Goal: Information Seeking & Learning: Learn about a topic

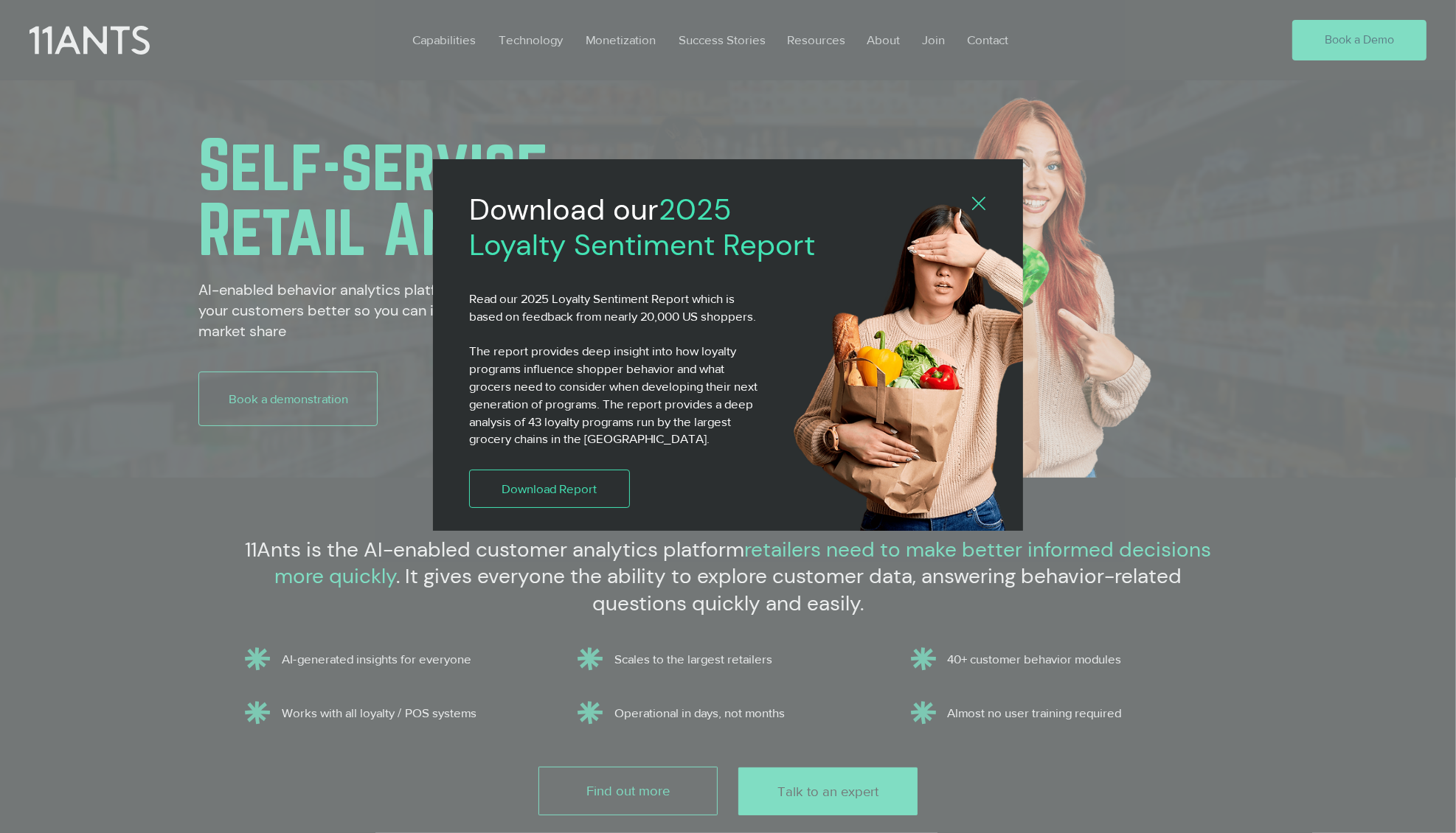
click at [988, 206] on img "2025 Loyalty Sentiment Report" at bounding box center [934, 372] width 291 height 345
click at [978, 203] on icon "Back to site" at bounding box center [978, 203] width 13 height 13
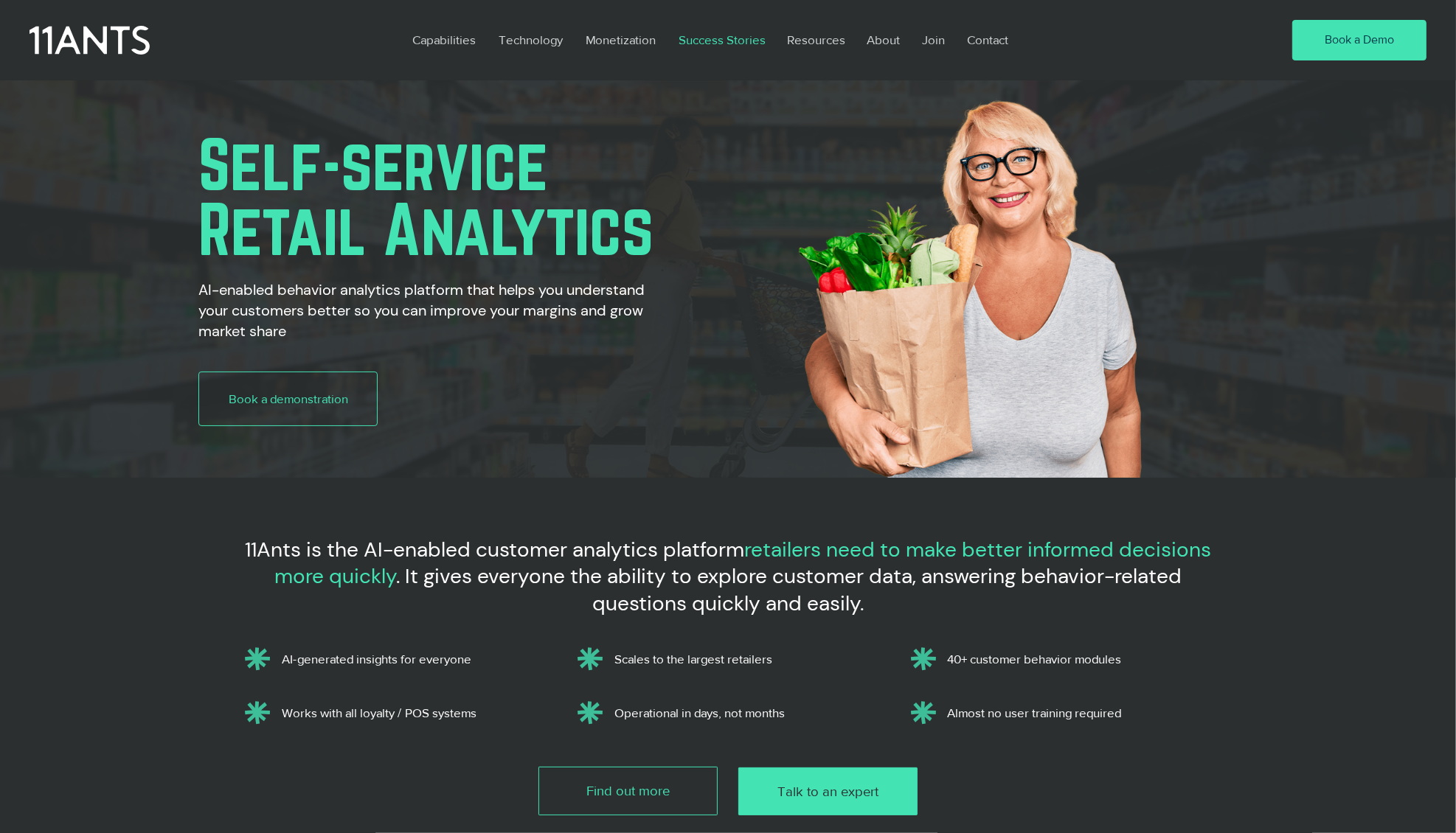
click at [721, 39] on p "Success Stories" at bounding box center [722, 39] width 102 height 34
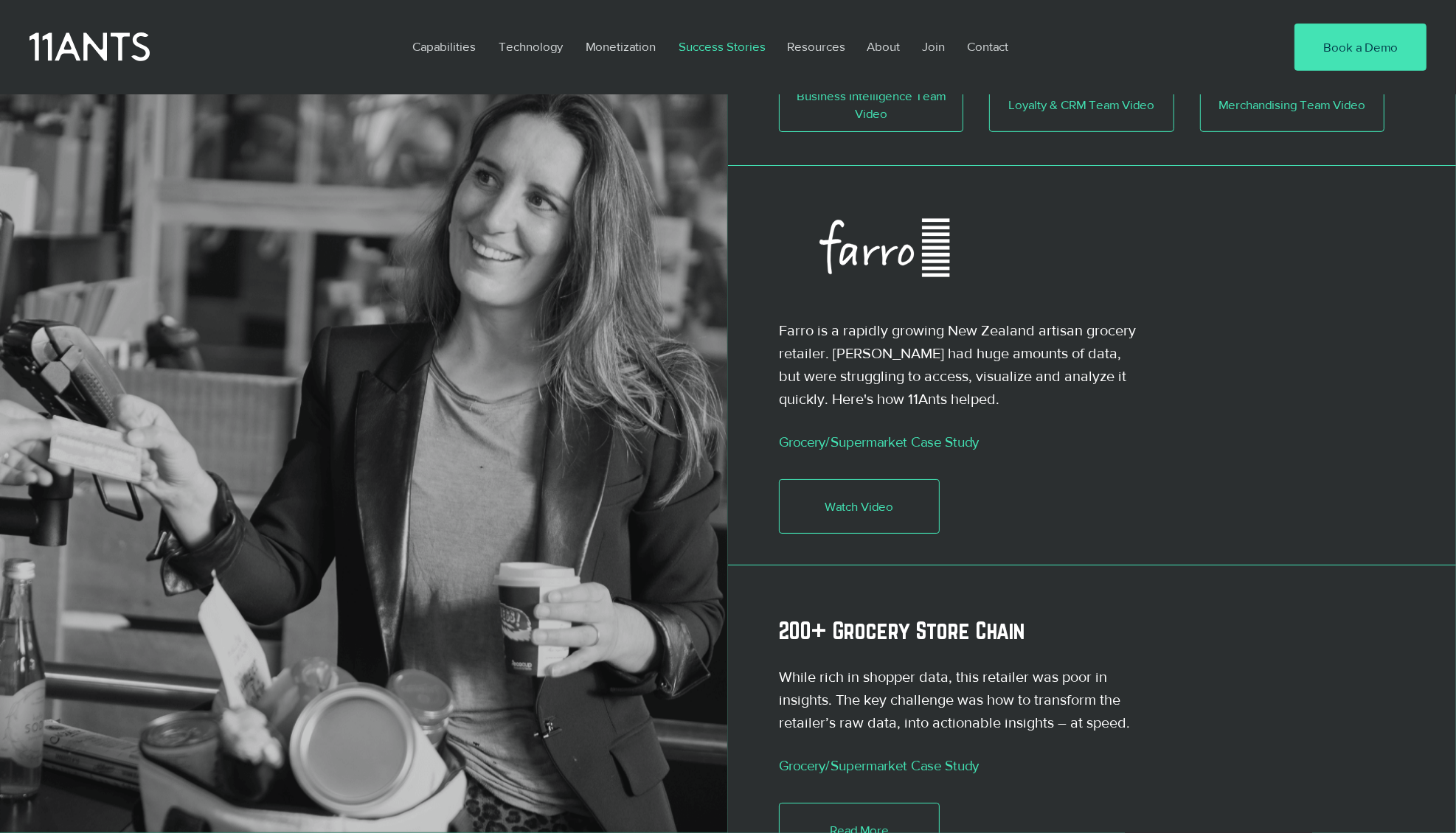
scroll to position [931, 0]
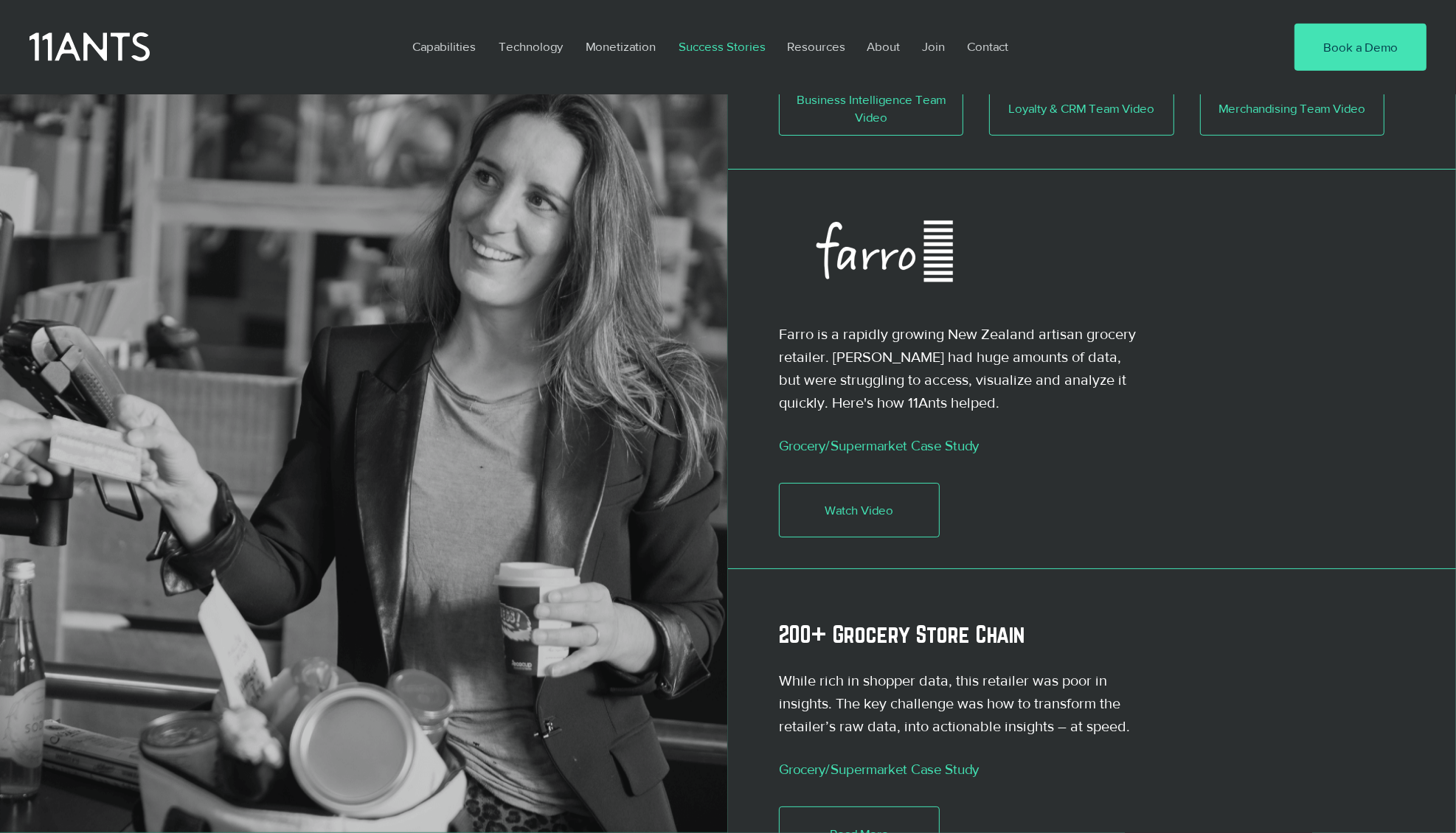
click at [873, 215] on icon at bounding box center [884, 254] width 221 height 99
